Goal: Task Accomplishment & Management: Use online tool/utility

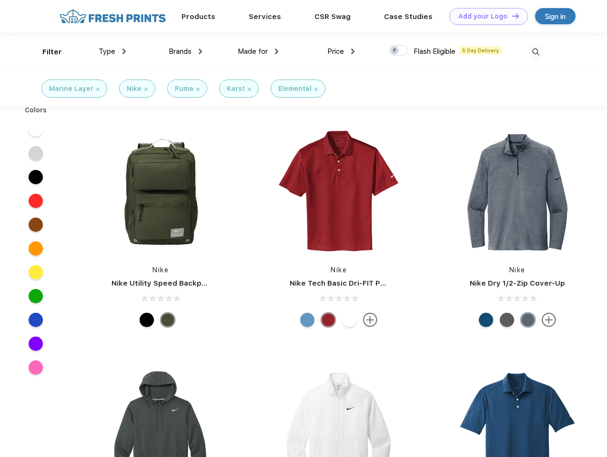
click at [485, 16] on link "Add your Logo Design Tool" at bounding box center [488, 16] width 79 height 17
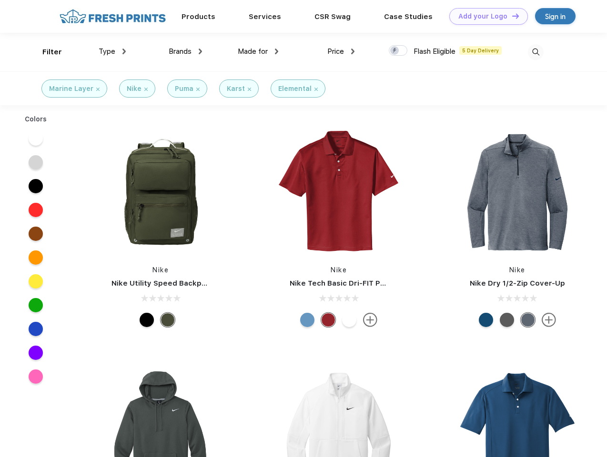
click at [0, 0] on div "Design Tool" at bounding box center [0, 0] width 0 height 0
click at [511, 16] on link "Add your Logo Design Tool" at bounding box center [488, 16] width 79 height 17
click at [46, 52] on div "Filter" at bounding box center [52, 52] width 20 height 11
click at [112, 51] on span "Type" at bounding box center [107, 51] width 17 height 9
click at [185, 51] on span "Brands" at bounding box center [180, 51] width 23 height 9
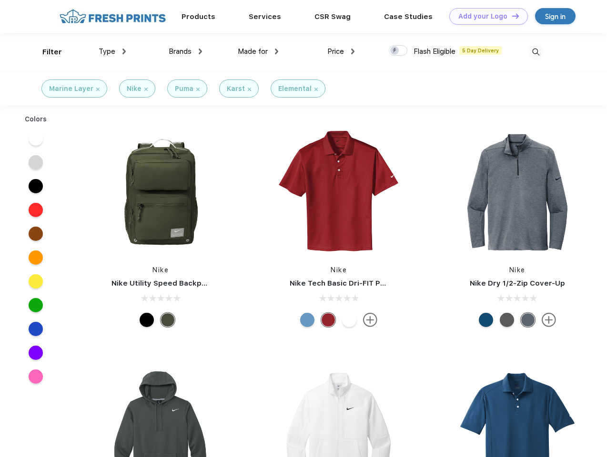
click at [258, 51] on span "Made for" at bounding box center [253, 51] width 30 height 9
click at [341, 51] on span "Price" at bounding box center [335, 51] width 17 height 9
click at [398, 51] on div at bounding box center [398, 50] width 19 height 10
click at [395, 51] on input "checkbox" at bounding box center [392, 48] width 6 height 6
click at [535, 52] on img at bounding box center [536, 52] width 16 height 16
